Goal: Transaction & Acquisition: Subscribe to service/newsletter

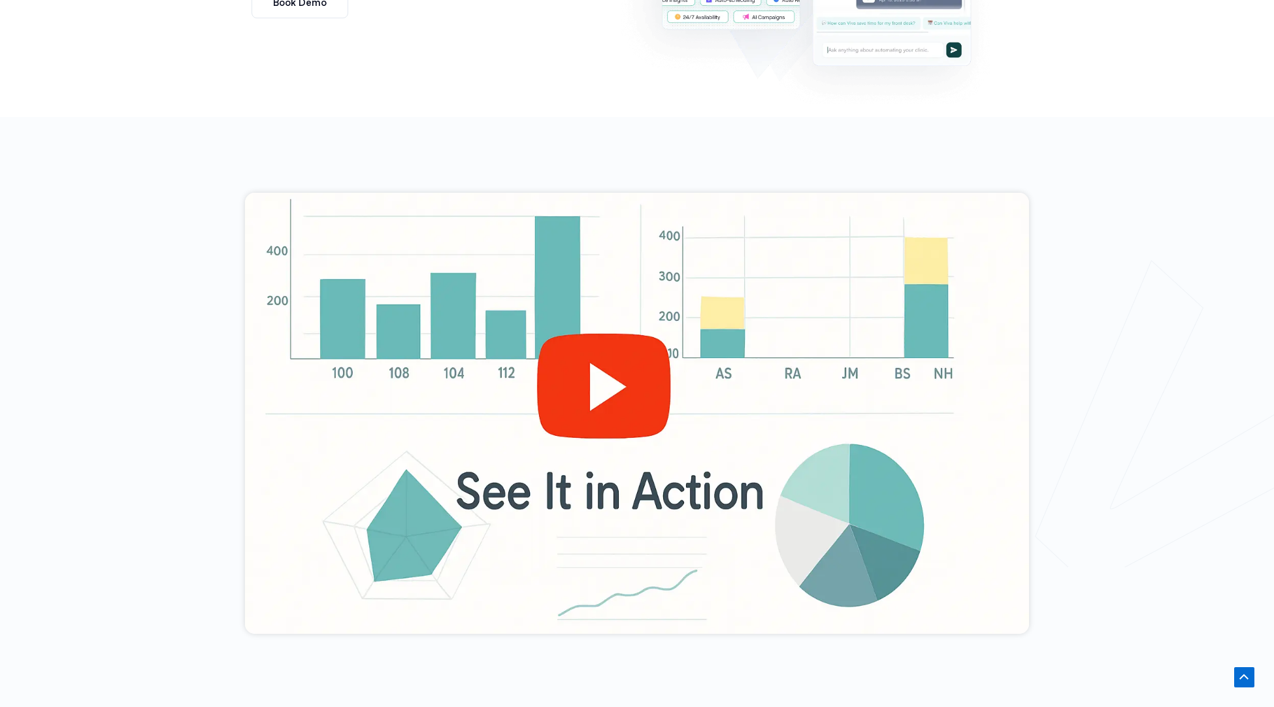
scroll to position [387, 0]
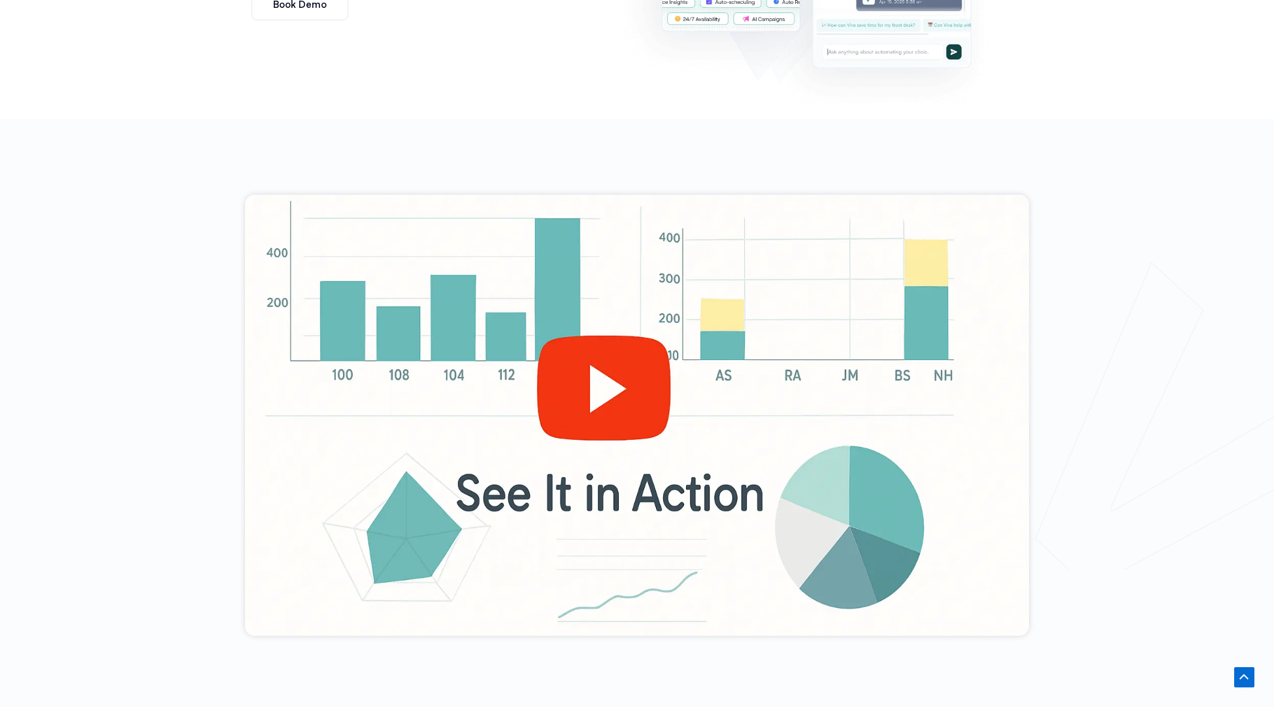
click at [585, 385] on div at bounding box center [637, 415] width 784 height 441
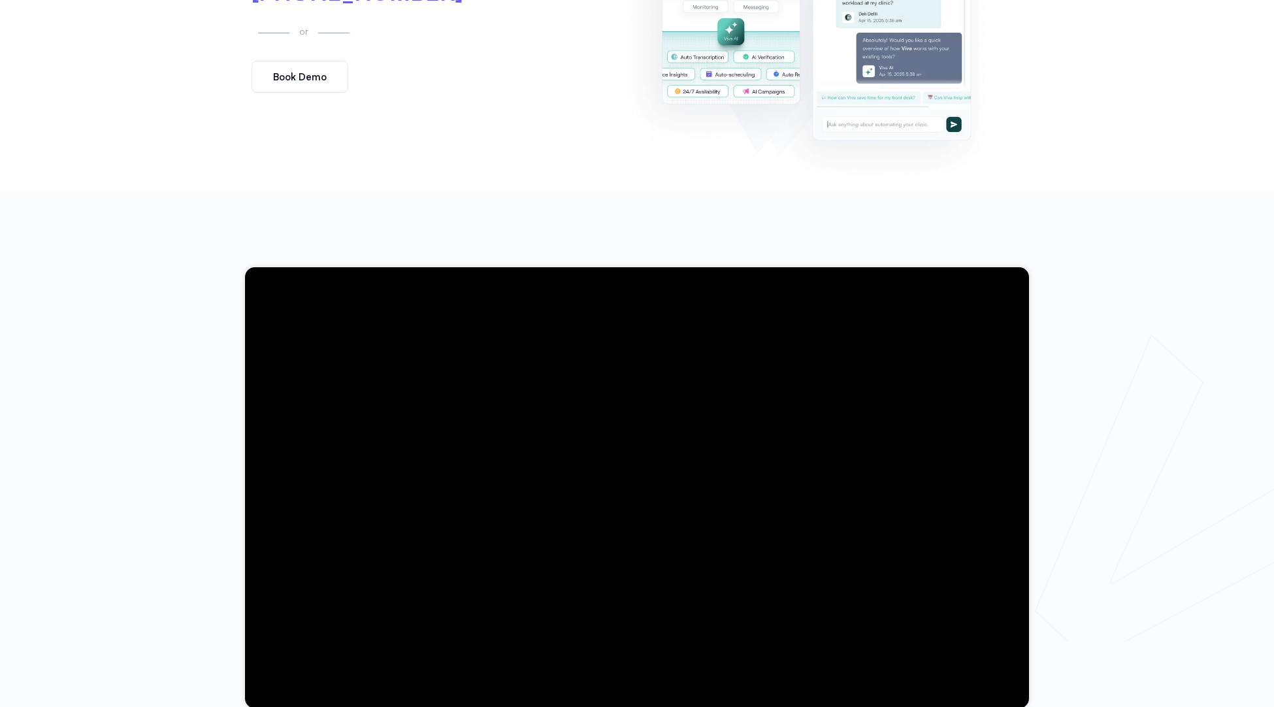
scroll to position [0, 0]
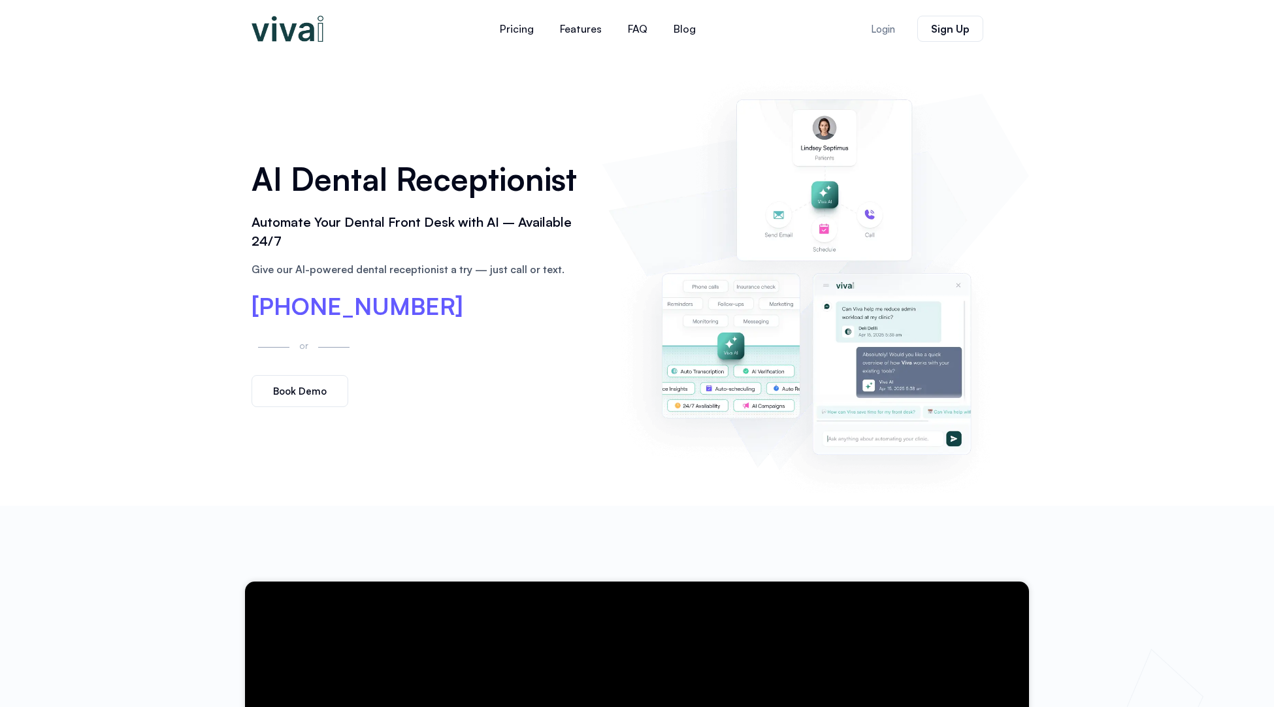
click at [293, 392] on span "Book Demo" at bounding box center [300, 391] width 54 height 10
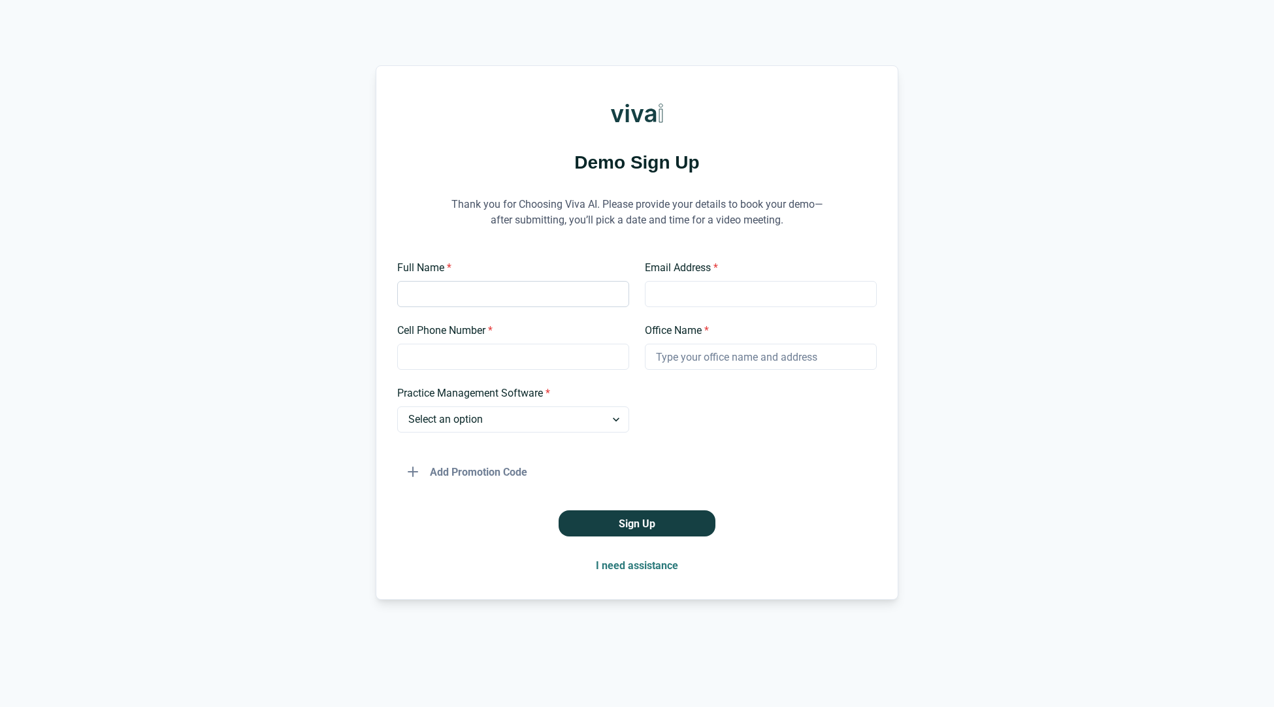
click at [464, 293] on input "Full Name *" at bounding box center [513, 294] width 232 height 26
type input "testing"
type input "Ibraham Mozadhi"
click at [686, 295] on input "Email Address *" at bounding box center [761, 294] width 232 height 26
type input "imozdds@gmail.com"
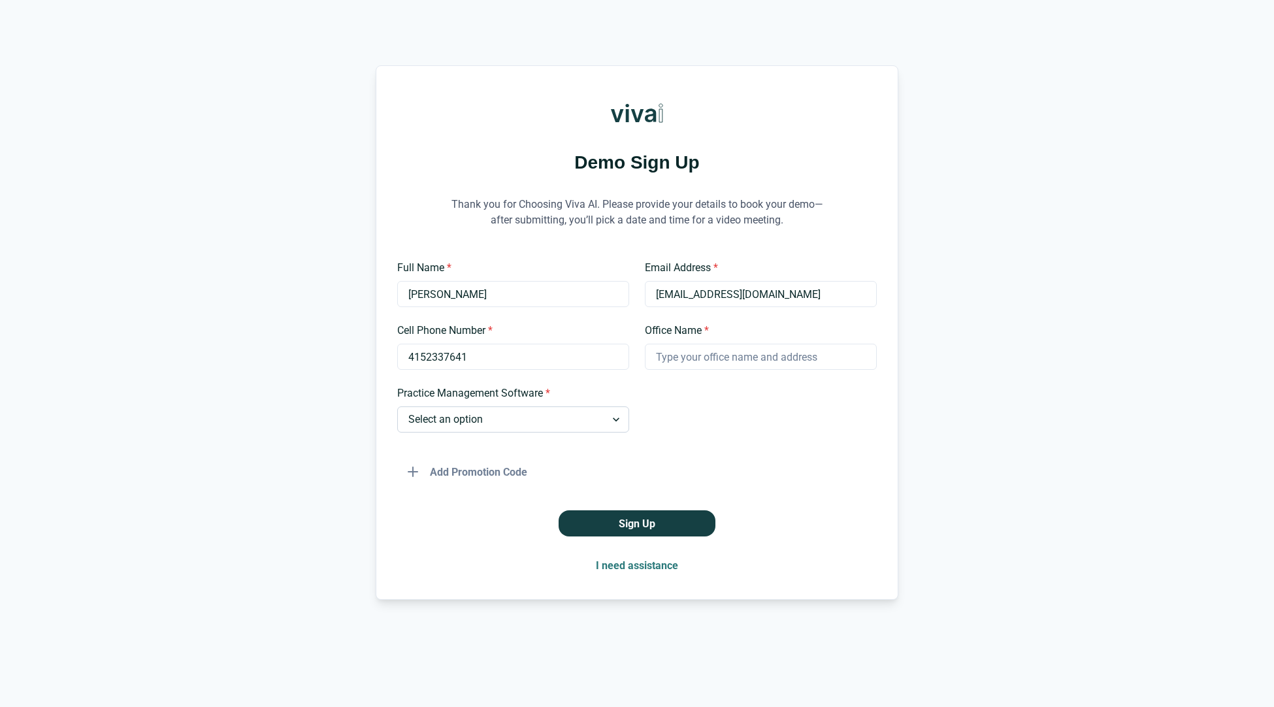
type input "4152337641"
click at [592, 421] on select "Select an option Dentrix Open Dental EagleSoft Denticon Other" at bounding box center [513, 419] width 232 height 26
click at [397, 406] on select "Select an option Dentrix Open Dental EagleSoft Denticon Other" at bounding box center [513, 419] width 232 height 26
click at [579, 418] on select "Select an option Dentrix Open Dental EagleSoft Denticon Other" at bounding box center [513, 419] width 232 height 26
select select "Denticon"
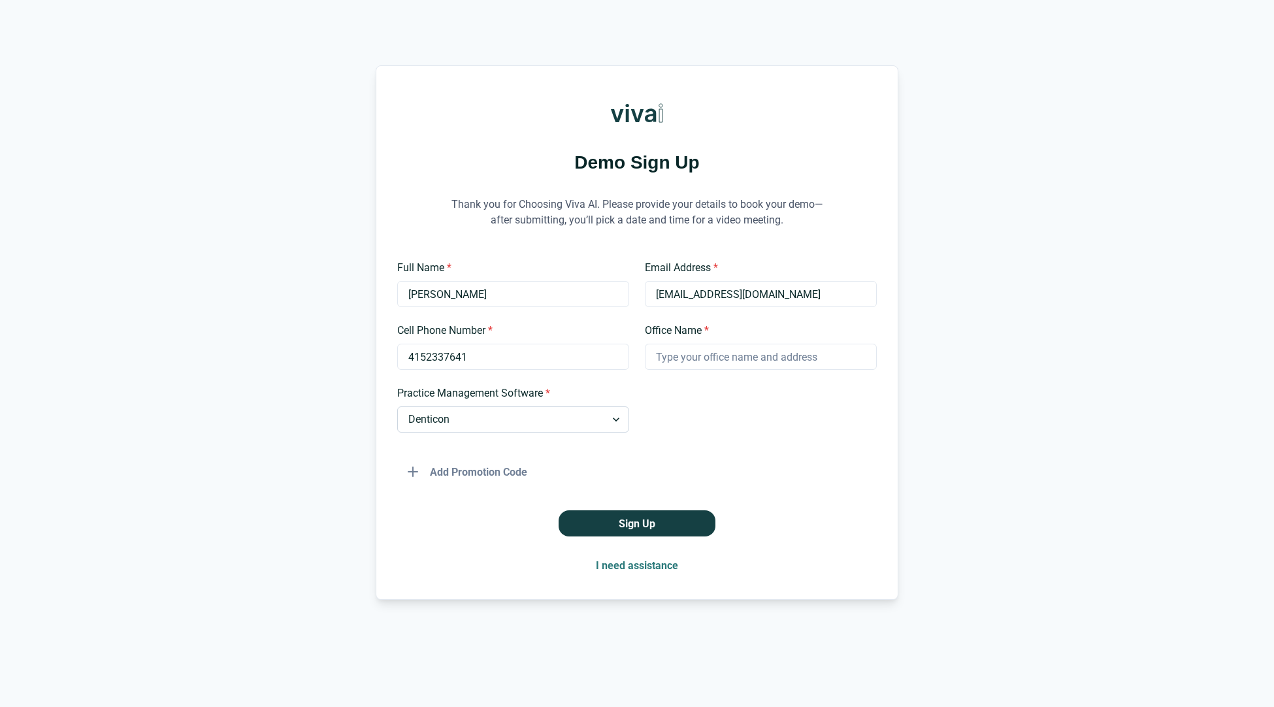
click at [397, 406] on select "Select an option Dentrix Open Dental EagleSoft Denticon Other" at bounding box center [513, 419] width 232 height 26
click at [562, 415] on select "Select an option Dentrix Open Dental EagleSoft Denticon Other" at bounding box center [513, 419] width 232 height 26
click at [713, 360] on input "Office Name *" at bounding box center [761, 357] width 232 height 26
click at [774, 419] on div at bounding box center [761, 408] width 232 height 47
click at [628, 568] on button "I need assistance" at bounding box center [636, 565] width 103 height 26
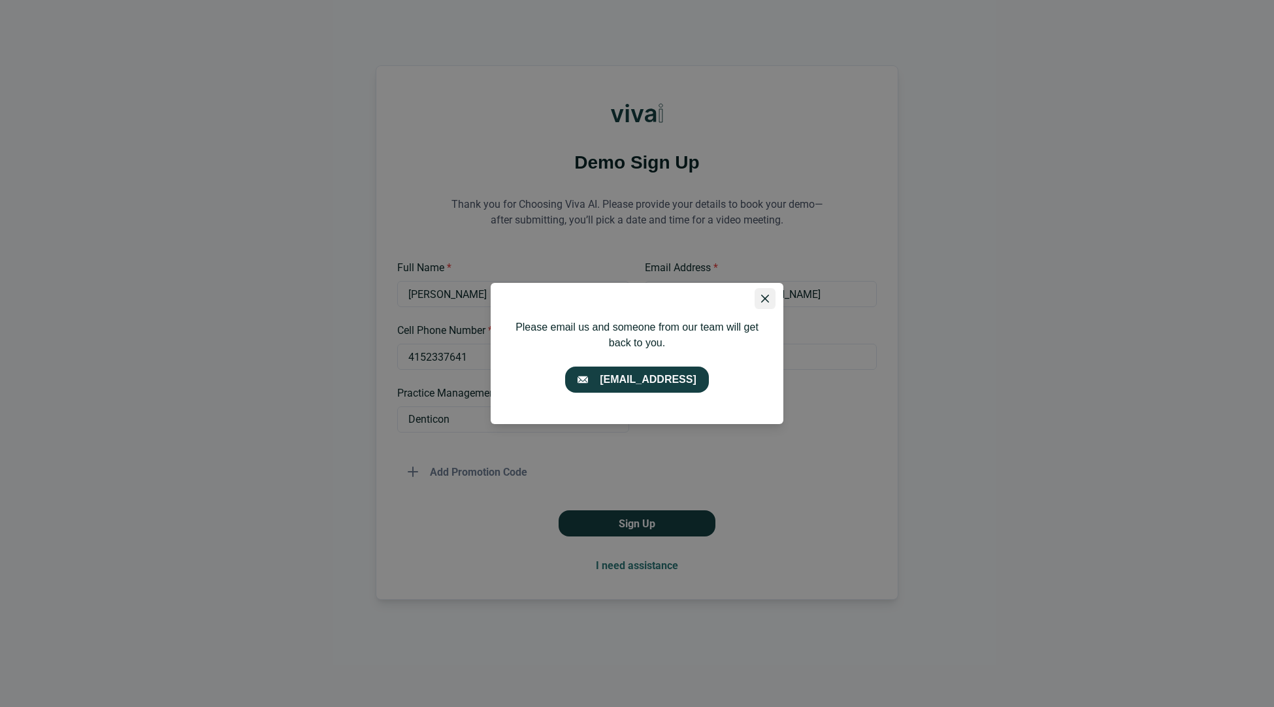
click at [765, 297] on icon "Close" at bounding box center [765, 299] width 8 height 8
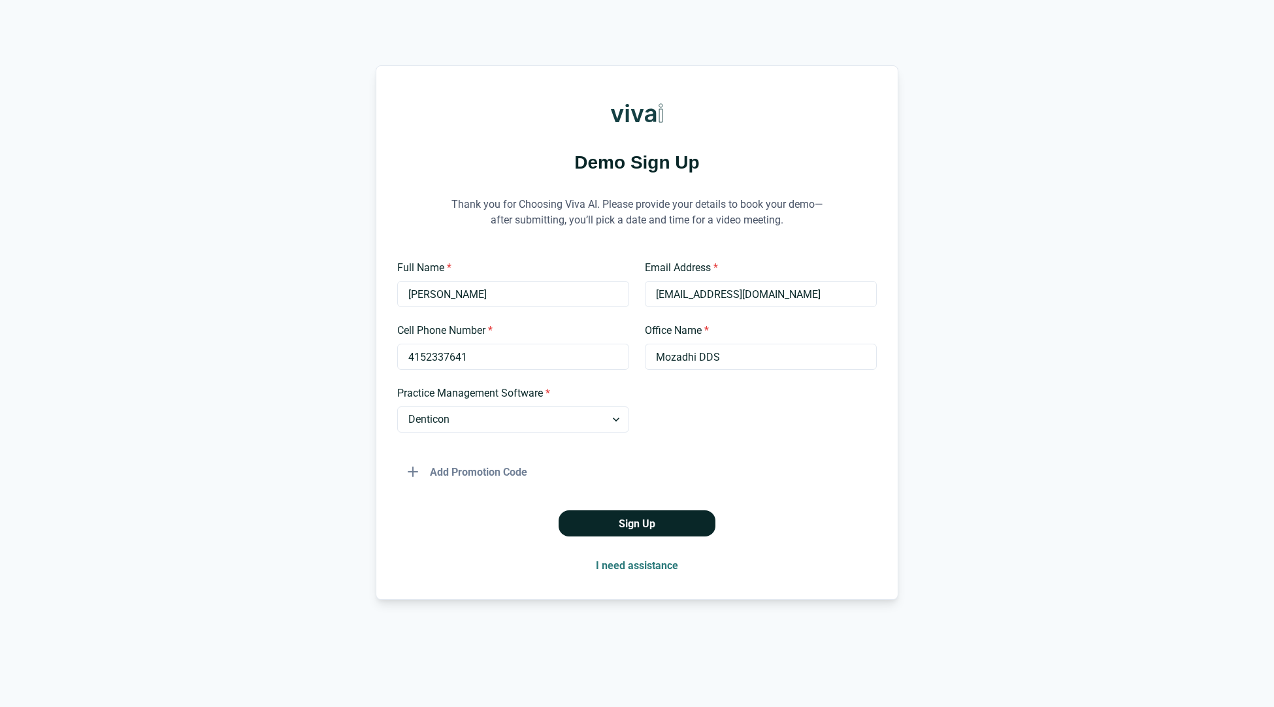
click at [627, 527] on button "Sign Up" at bounding box center [636, 523] width 157 height 26
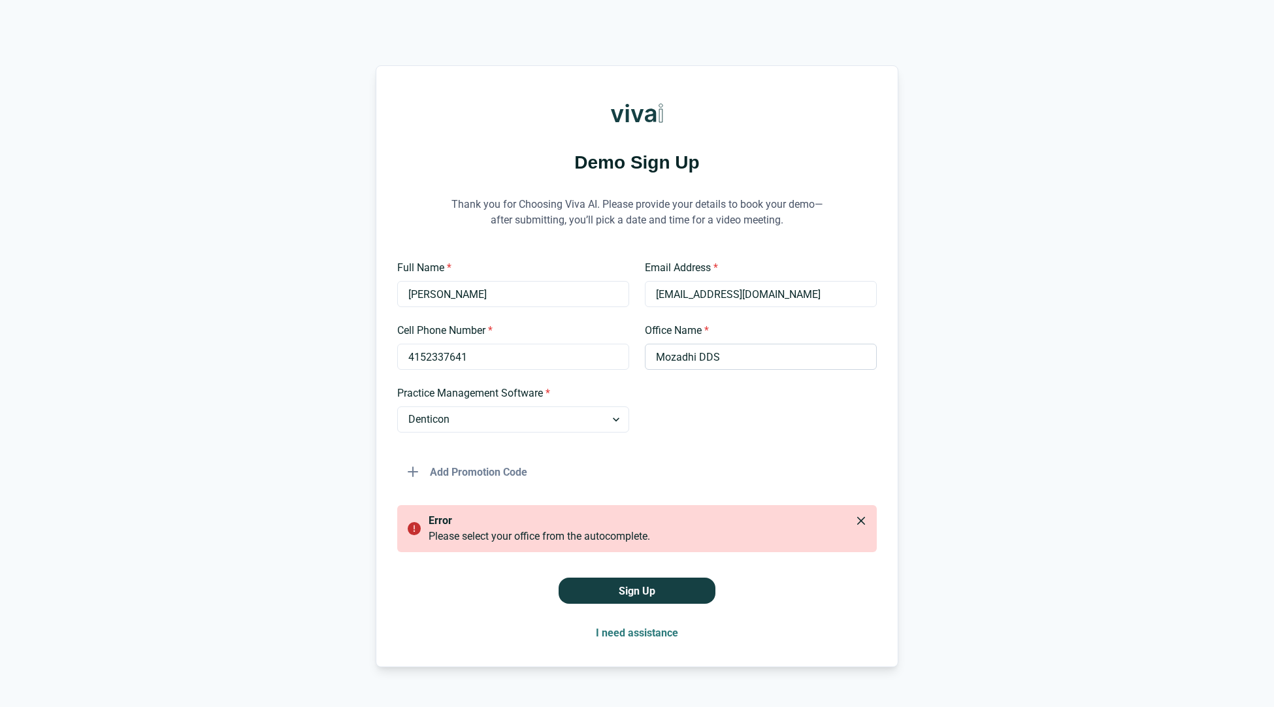
click at [720, 358] on input "Mozadhi DDS" at bounding box center [761, 357] width 232 height 26
click at [737, 355] on input "Mozadhi DDS" at bounding box center [761, 357] width 232 height 26
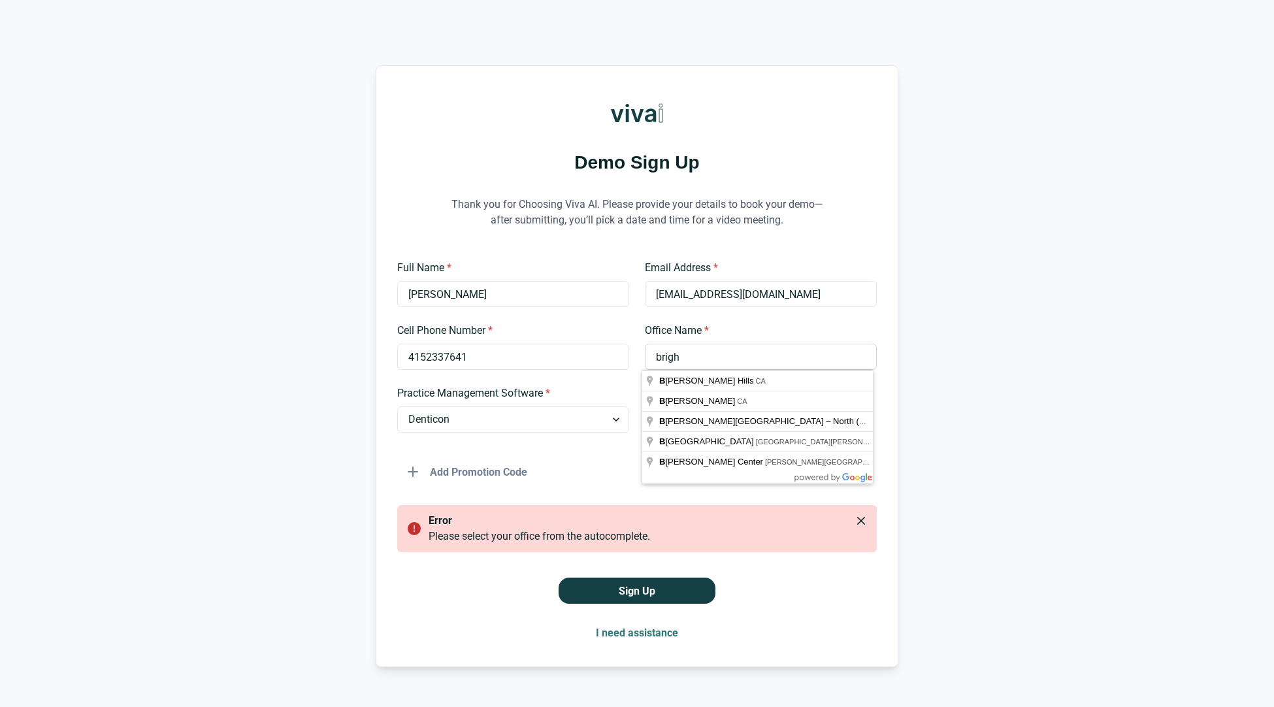
type input "bright"
type input "carls"
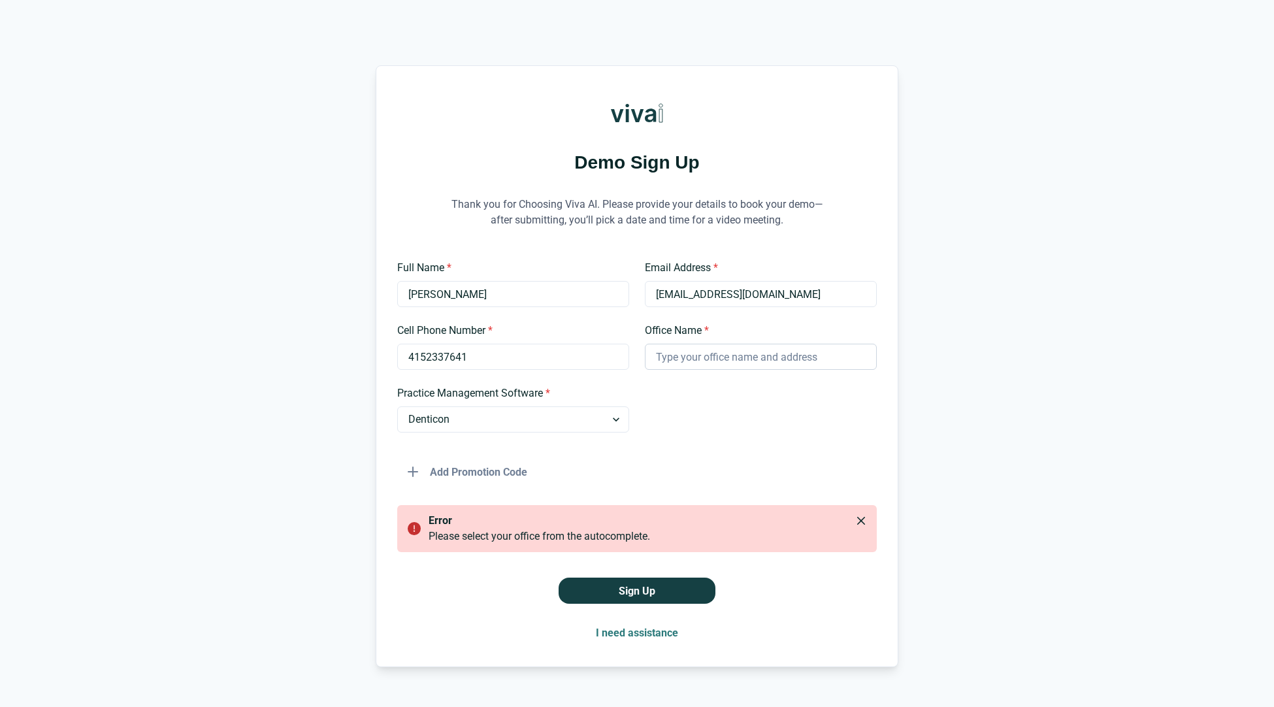
click at [727, 364] on input "Office Name *" at bounding box center [761, 357] width 232 height 26
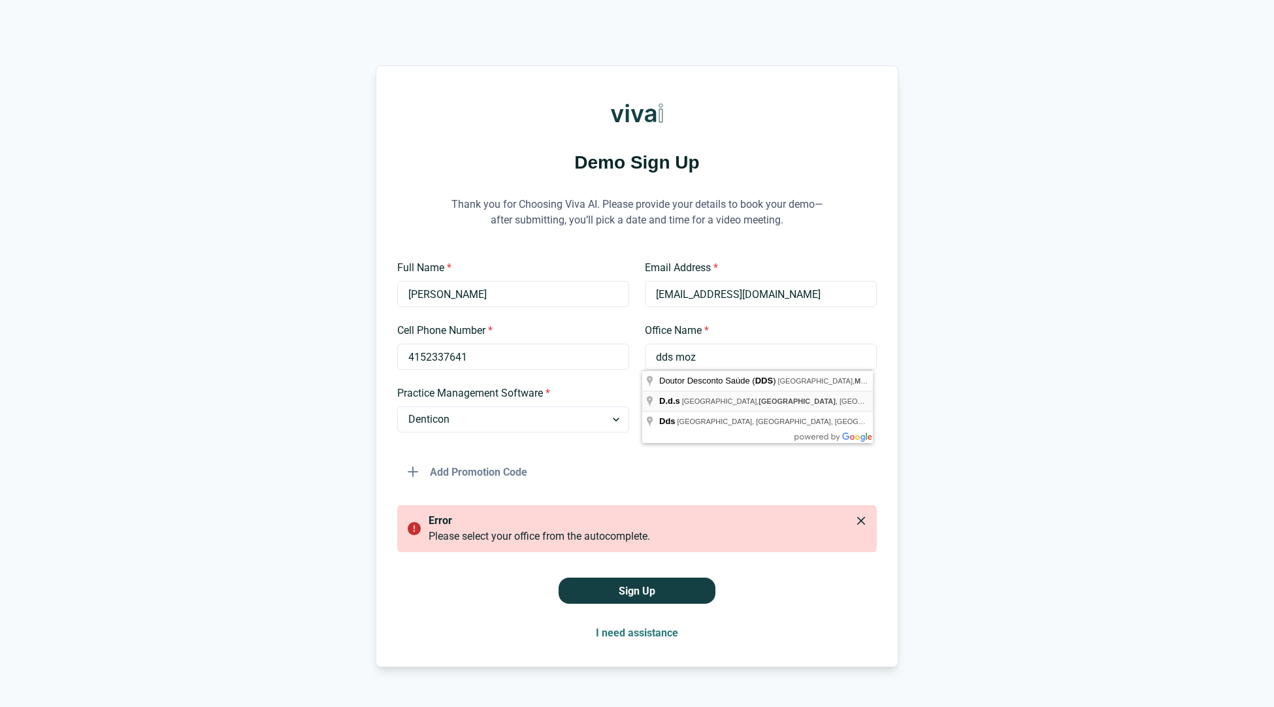
type input "D.d.s"
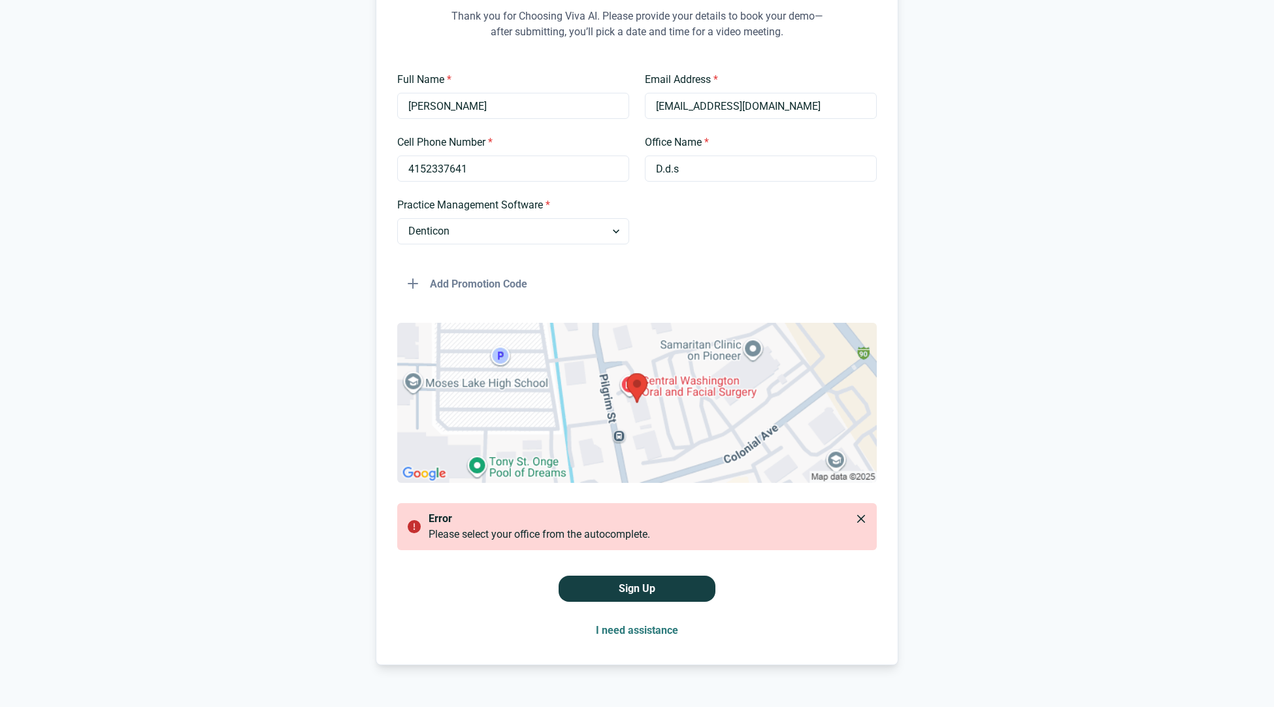
scroll to position [191, 0]
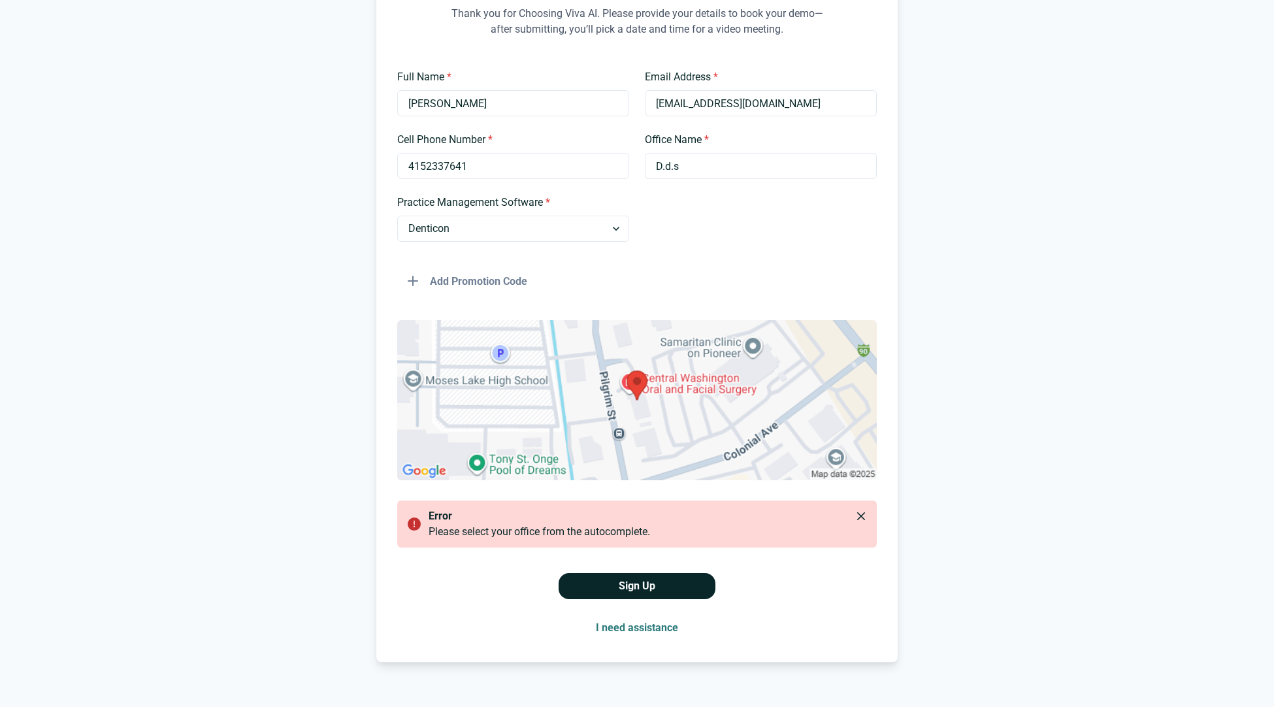
click at [637, 588] on button "Sign Up" at bounding box center [636, 586] width 157 height 26
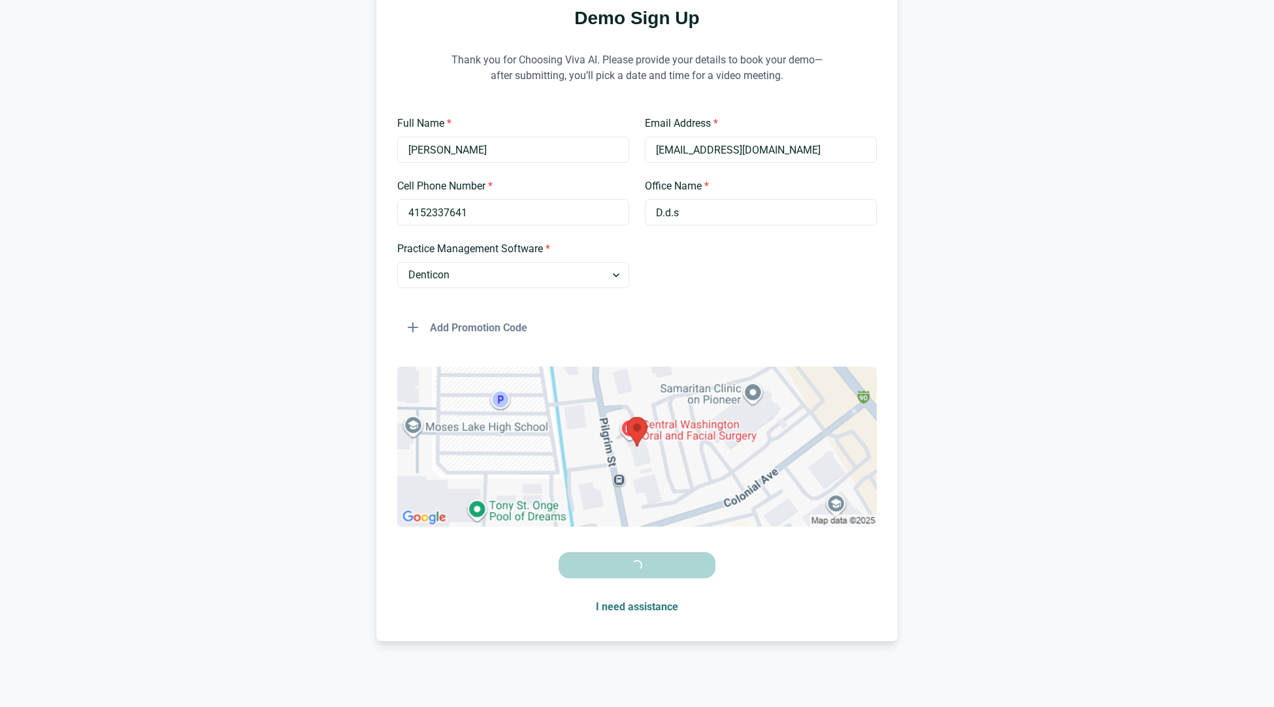
scroll to position [144, 0]
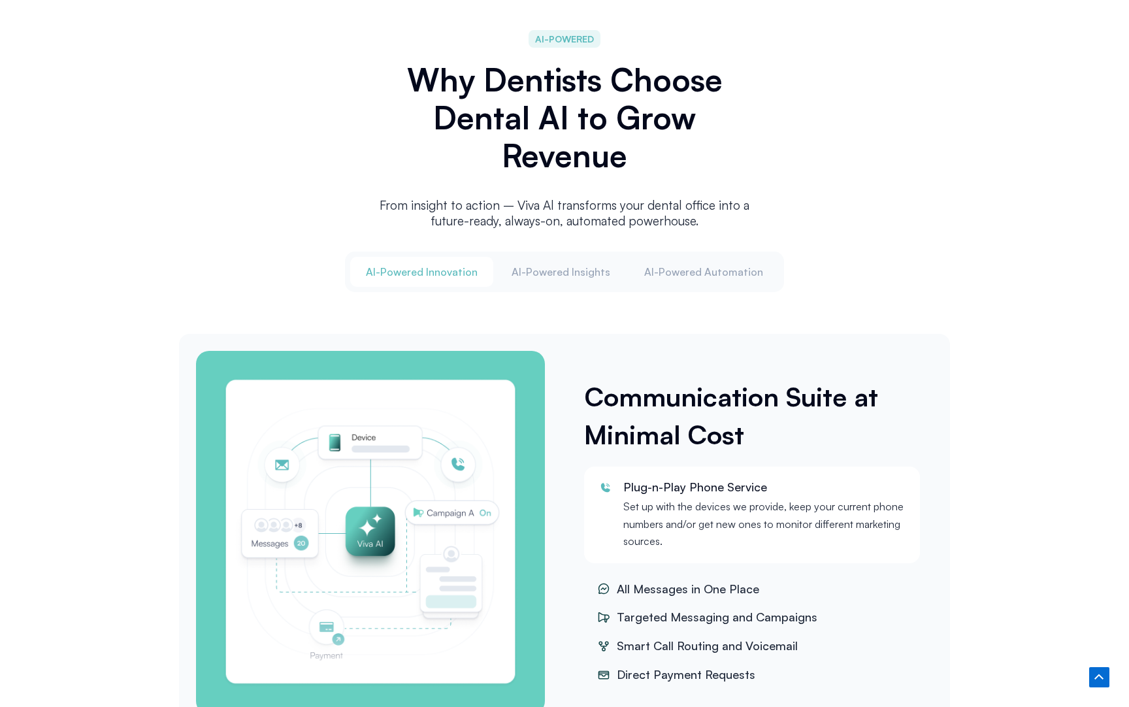
scroll to position [1483, 0]
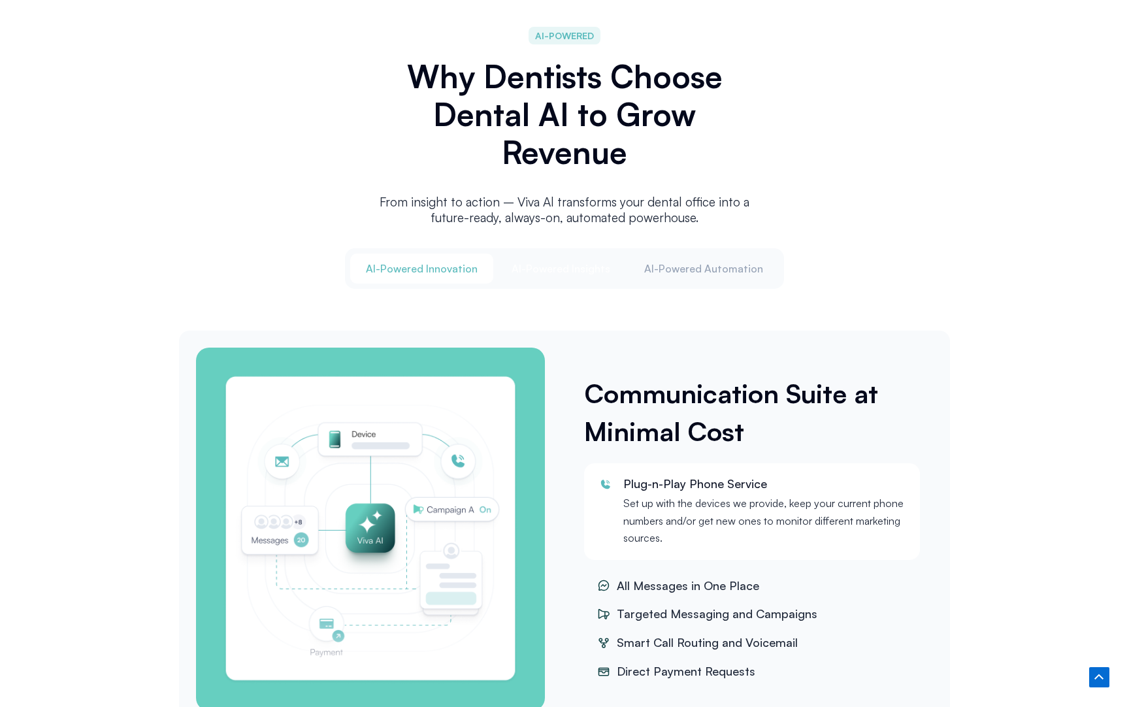
click at [571, 272] on button "Al-Powered Insights" at bounding box center [561, 268] width 130 height 30
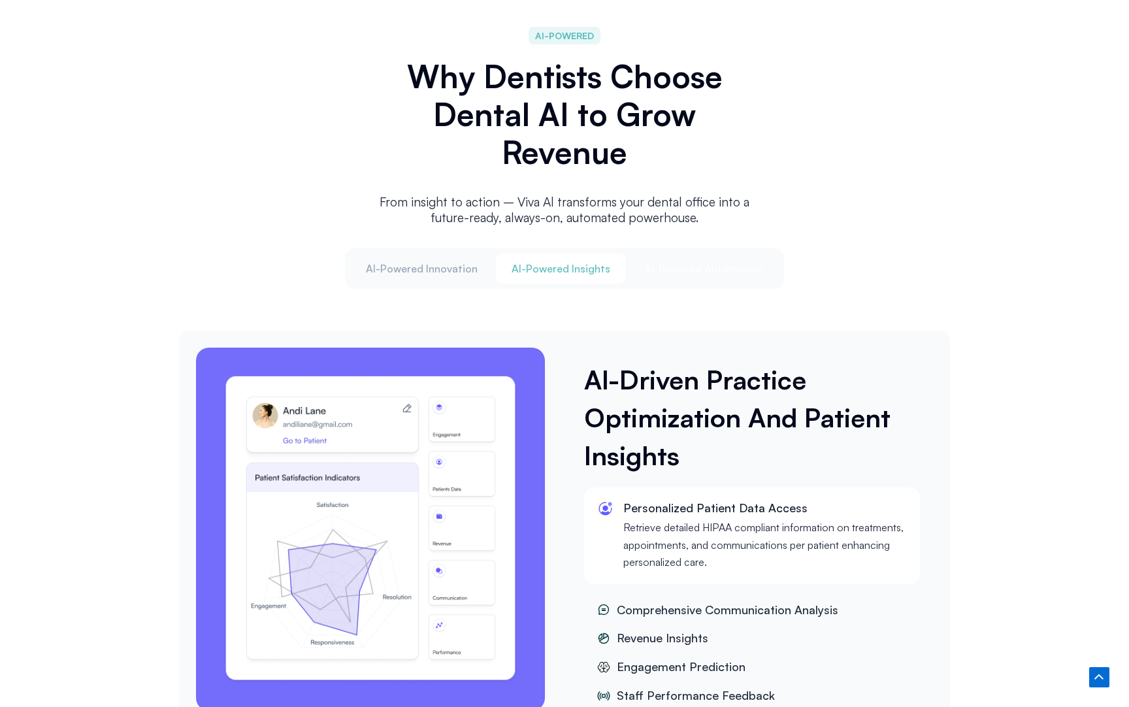
click at [681, 267] on span "Al-Powered Automation" at bounding box center [703, 268] width 119 height 14
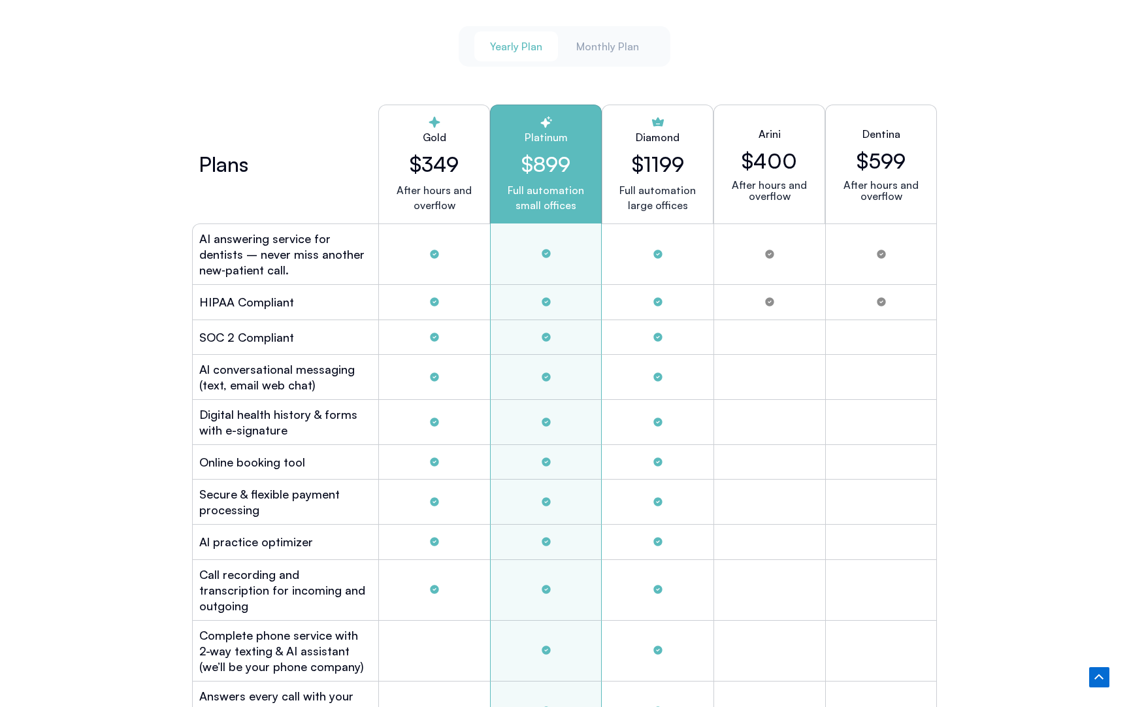
scroll to position [3530, 0]
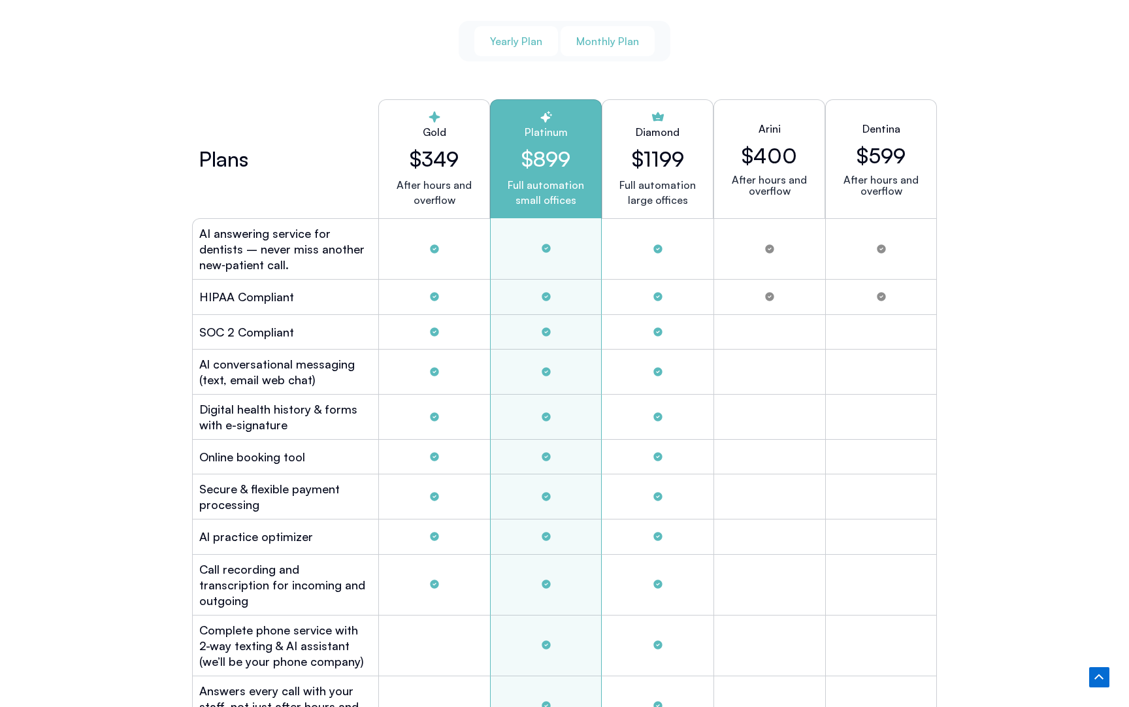
click at [607, 35] on span "Monthly Plan" at bounding box center [607, 41] width 63 height 14
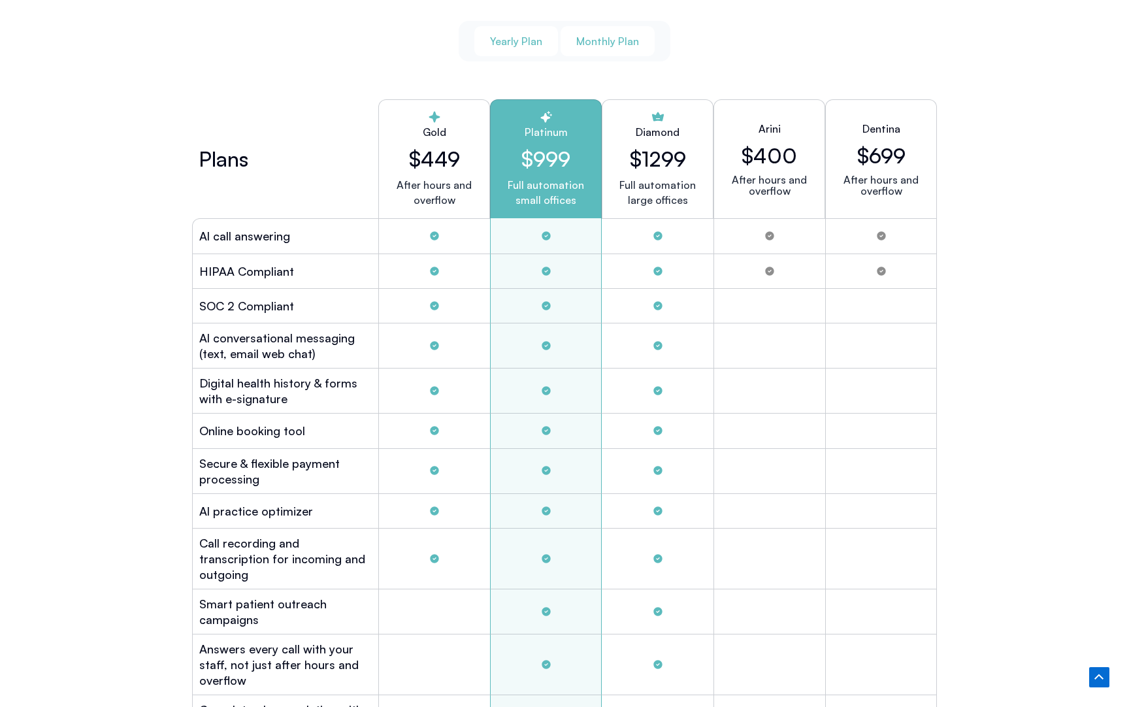
click at [514, 42] on span "Yearly Plan" at bounding box center [516, 41] width 52 height 14
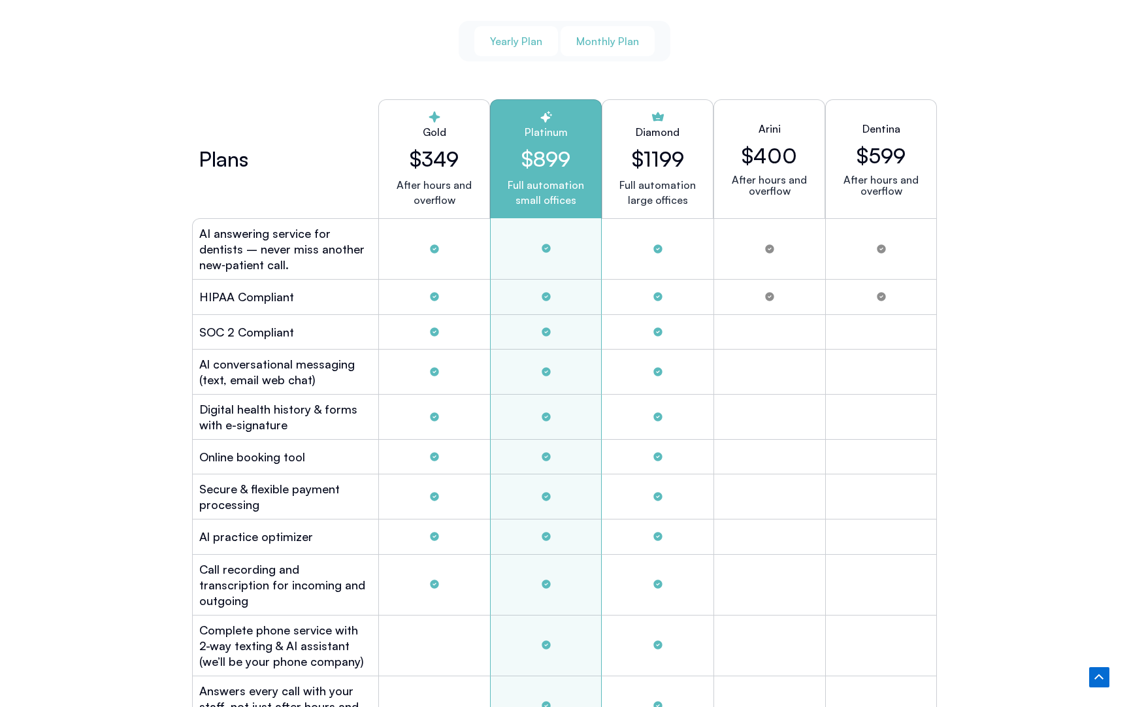
click at [603, 26] on button "Monthly Plan" at bounding box center [607, 41] width 94 height 30
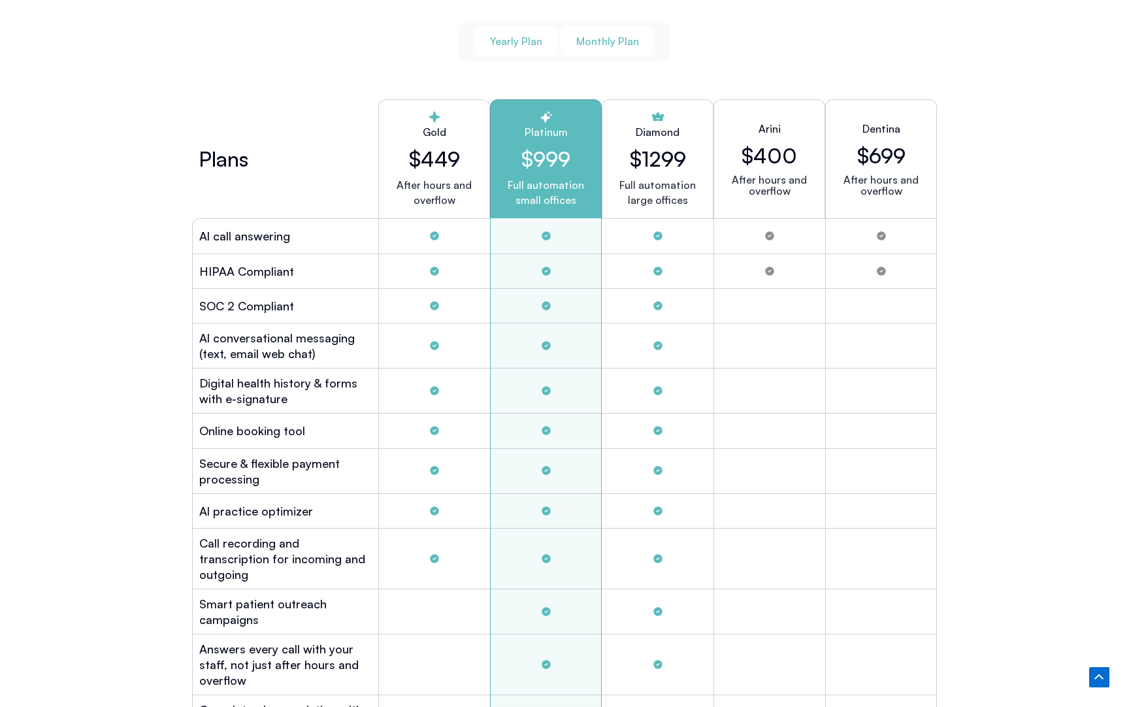
click at [506, 40] on span "Yearly Plan" at bounding box center [516, 41] width 52 height 14
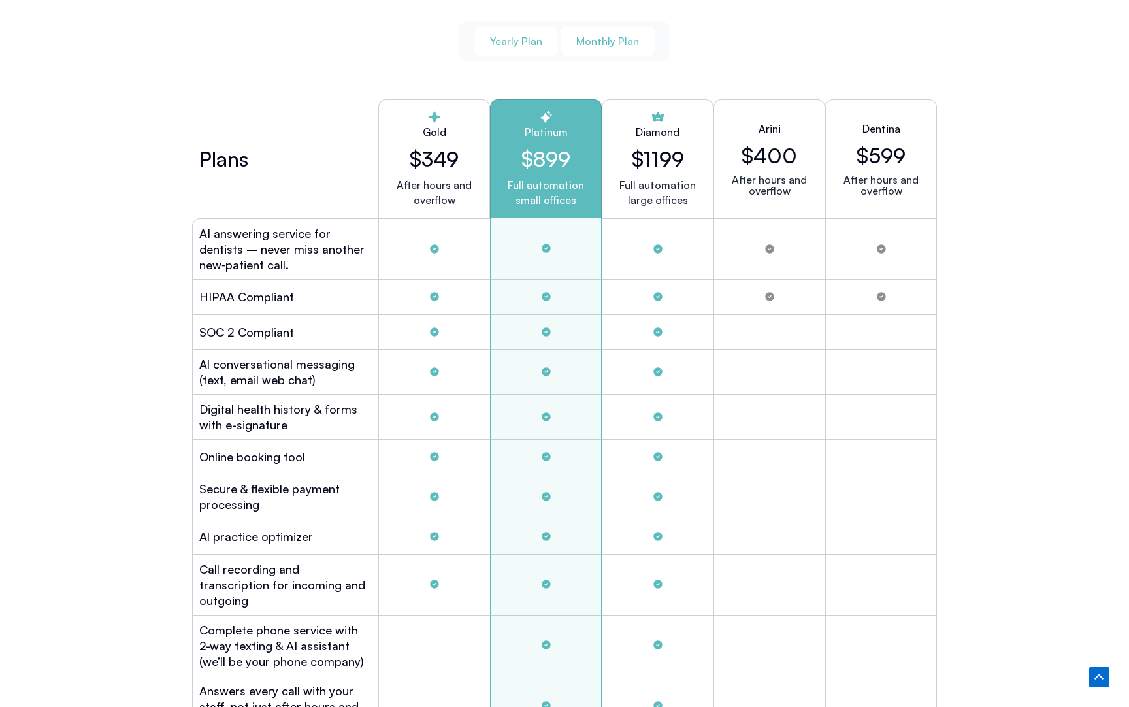
click at [594, 42] on span "Monthly Plan" at bounding box center [607, 41] width 63 height 14
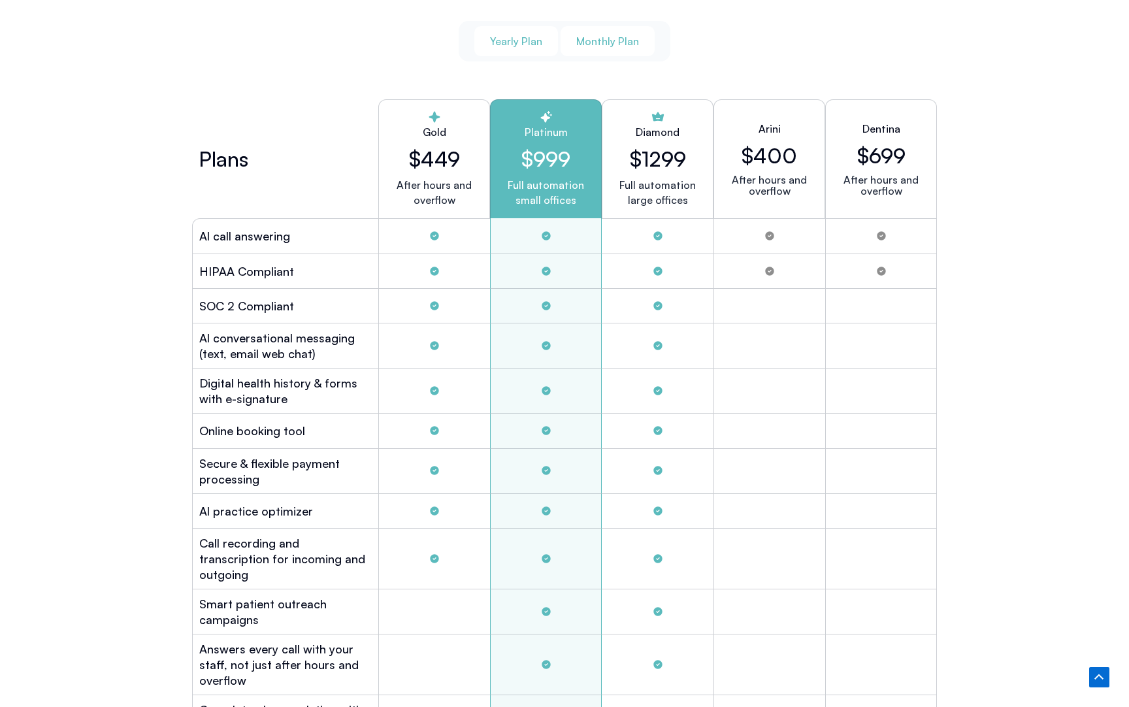
click at [509, 34] on span "Yearly Plan" at bounding box center [516, 41] width 52 height 14
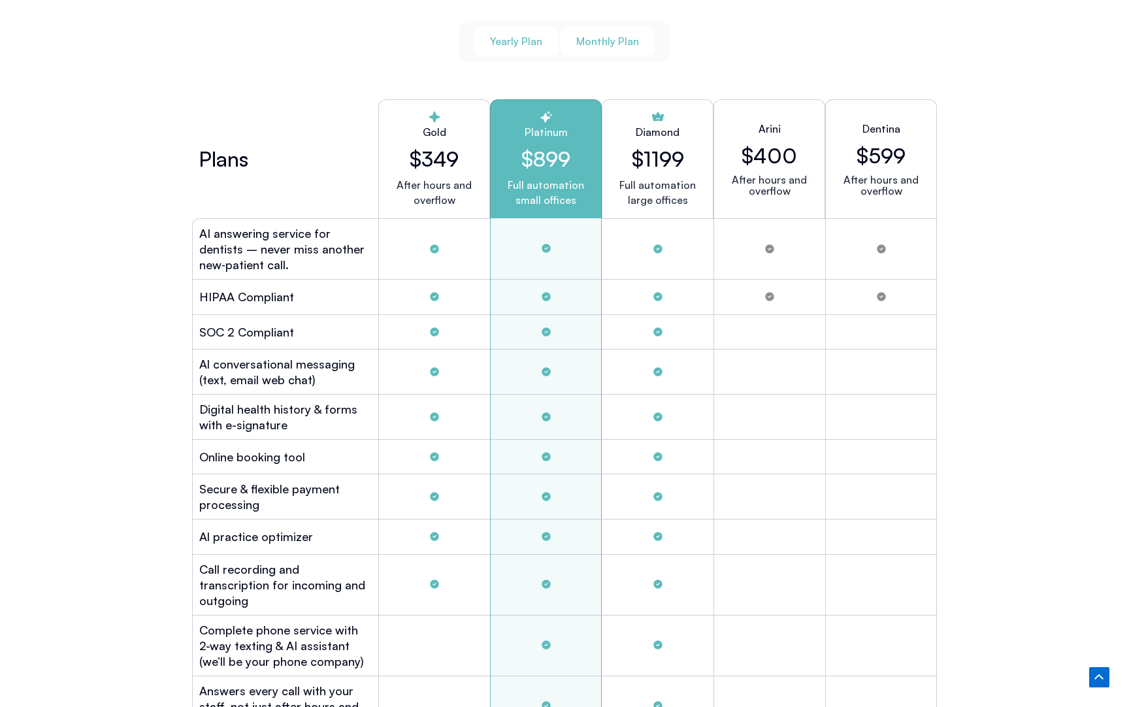
click at [605, 34] on span "Monthly Plan" at bounding box center [607, 41] width 63 height 14
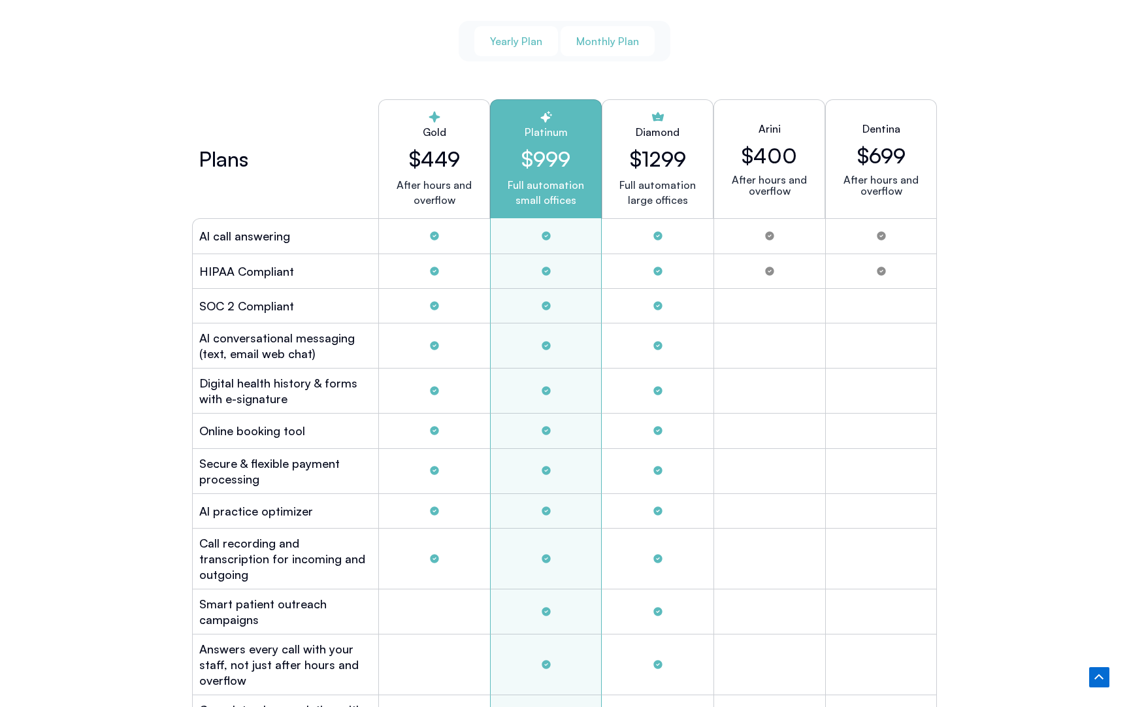
click at [523, 35] on span "Yearly Plan" at bounding box center [516, 41] width 52 height 14
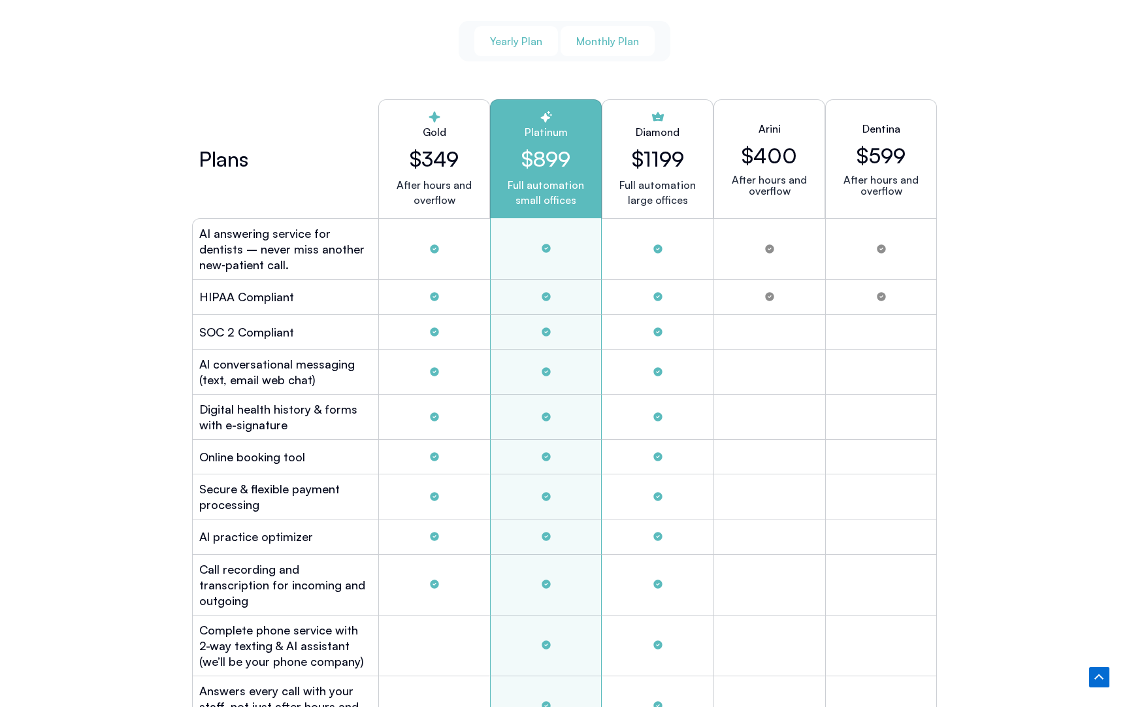
click at [609, 42] on span "Monthly Plan" at bounding box center [607, 41] width 63 height 14
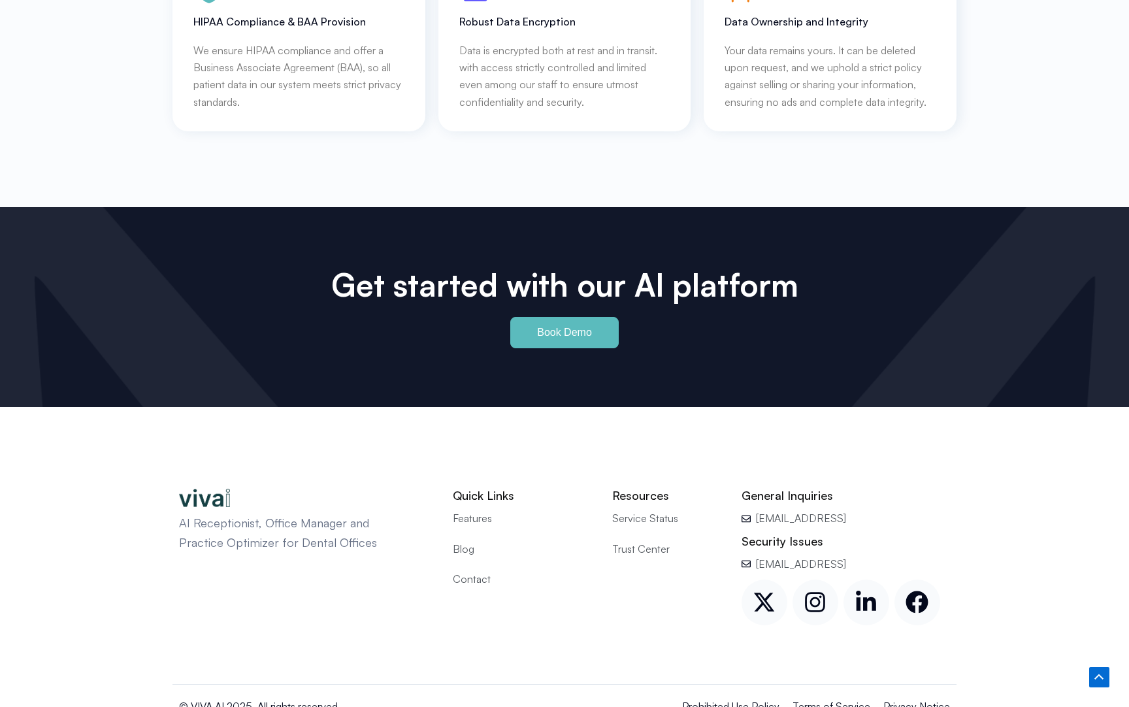
scroll to position [5970, 0]
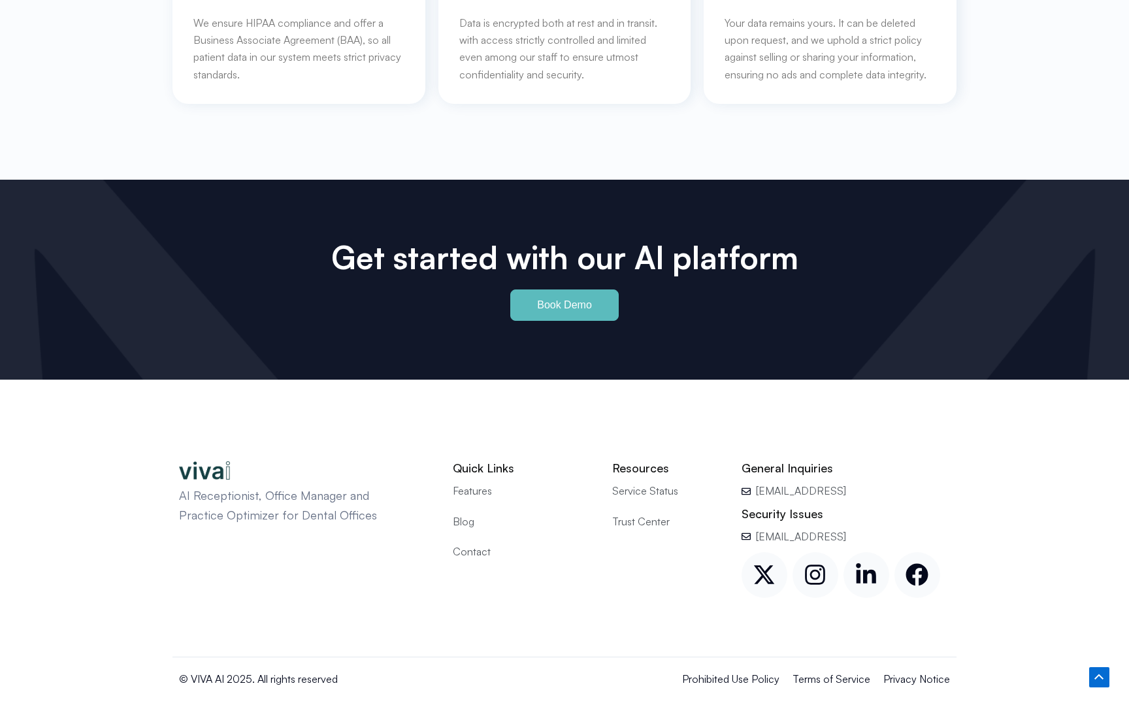
click at [648, 482] on span "Service Status" at bounding box center [645, 490] width 66 height 17
